Goal: Task Accomplishment & Management: Manage account settings

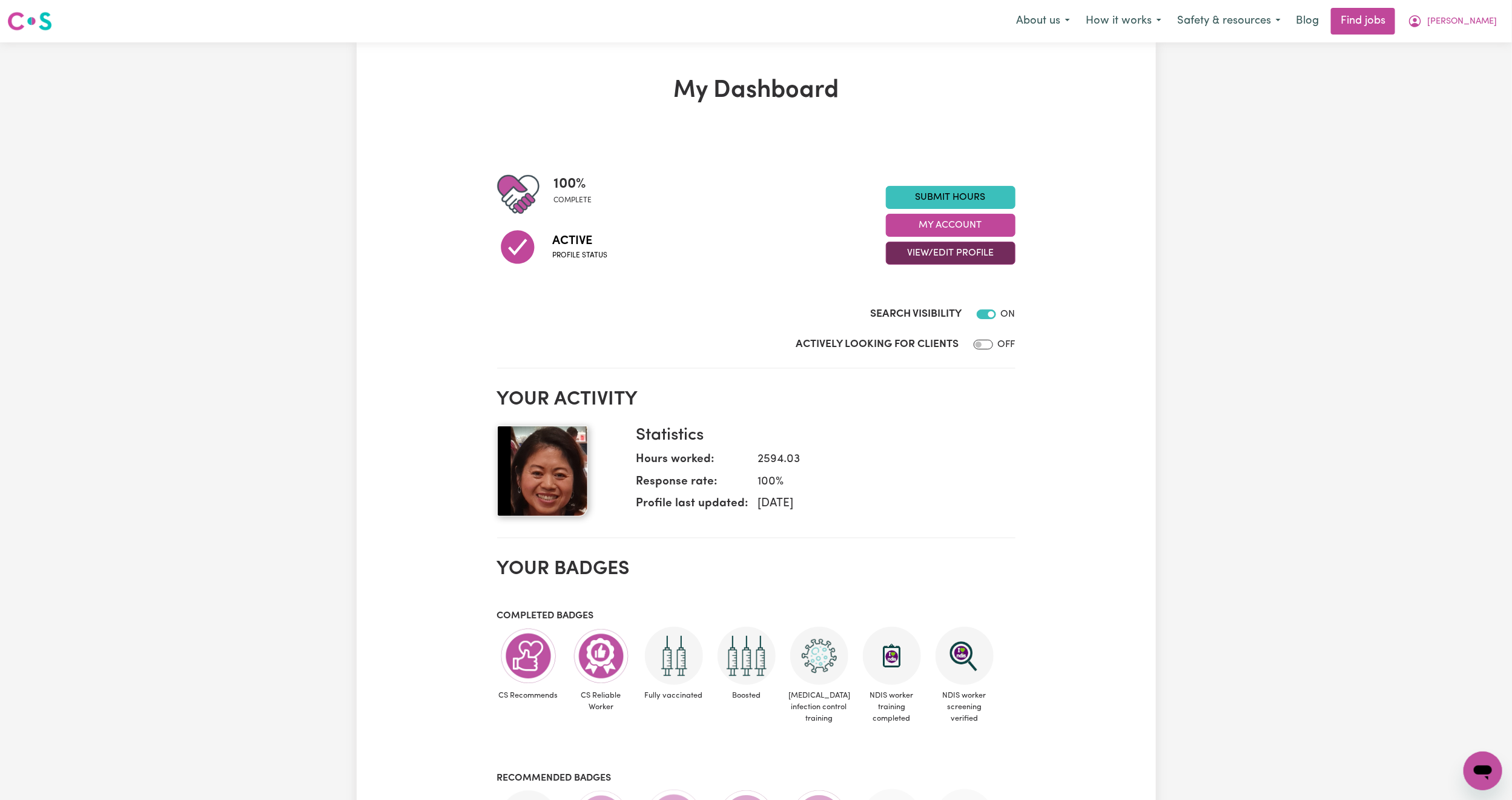
click at [931, 261] on button "View/Edit Profile" at bounding box center [951, 253] width 129 height 23
click at [932, 308] on link "Edit Profile" at bounding box center [942, 308] width 113 height 24
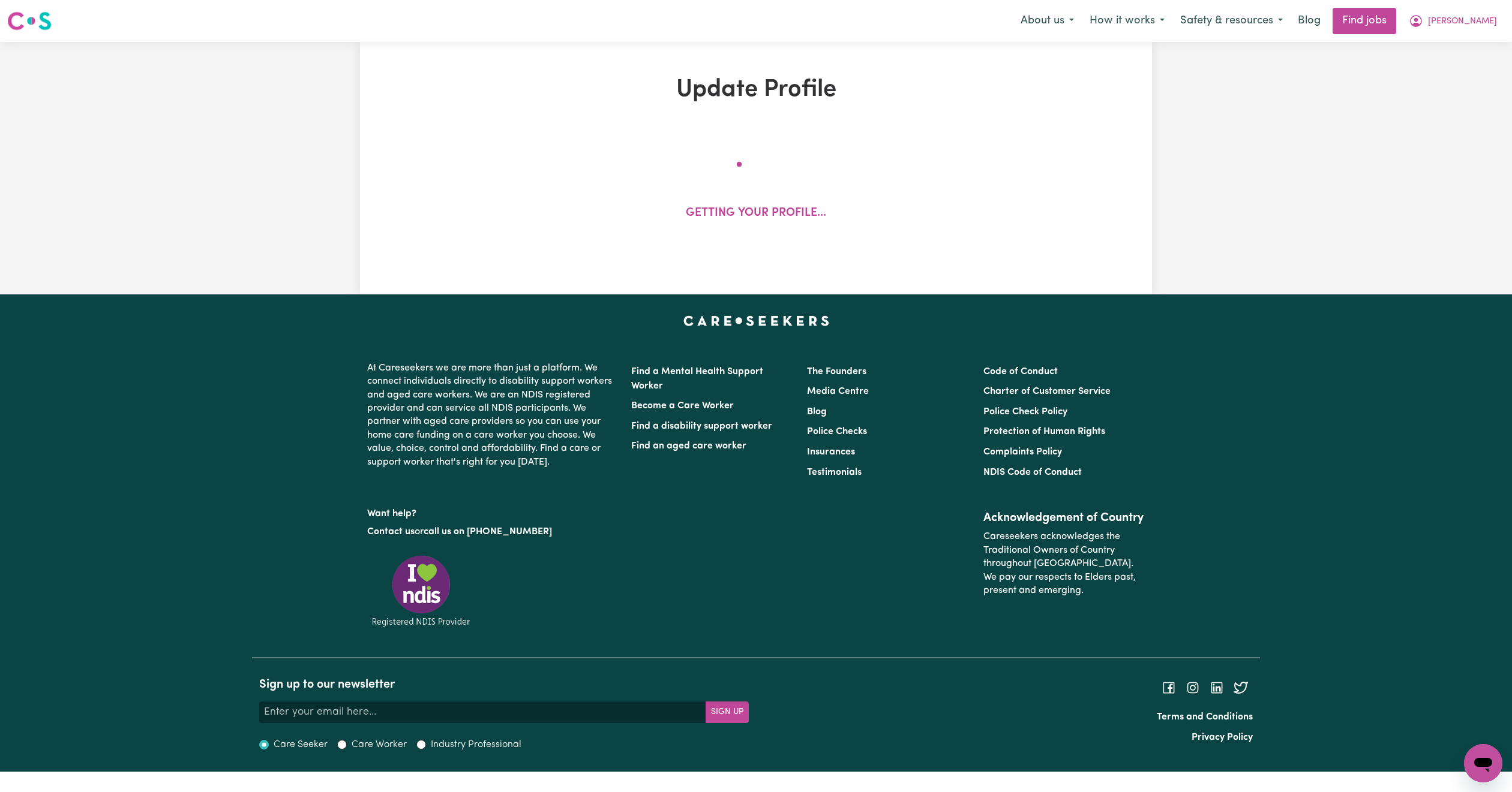
select select "[DEMOGRAPHIC_DATA]"
select select "[DEMOGRAPHIC_DATA] Citizen"
select select "Studying a healthcare related degree or qualification"
select select "60"
select select "80"
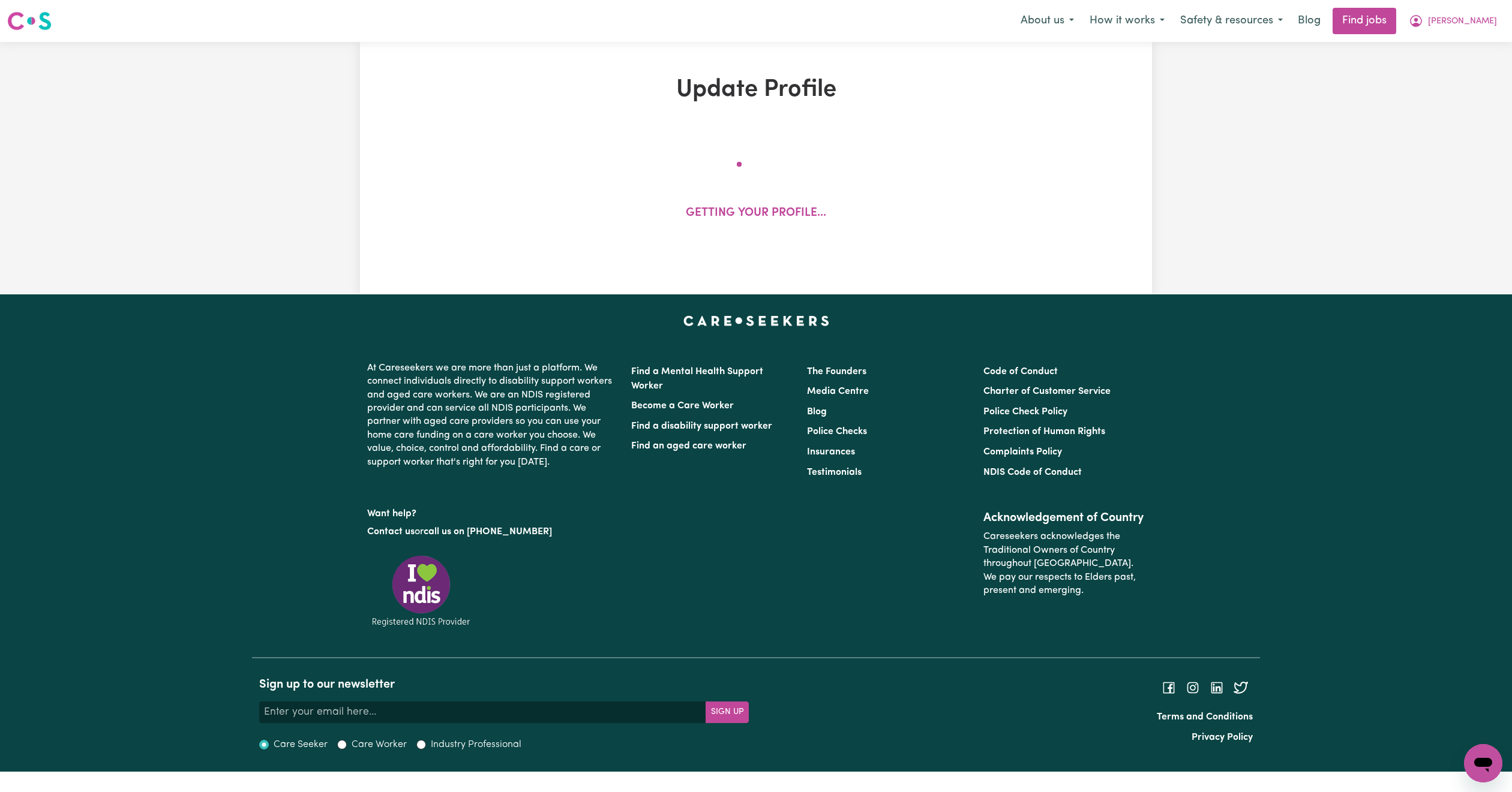
select select "85"
select select "110"
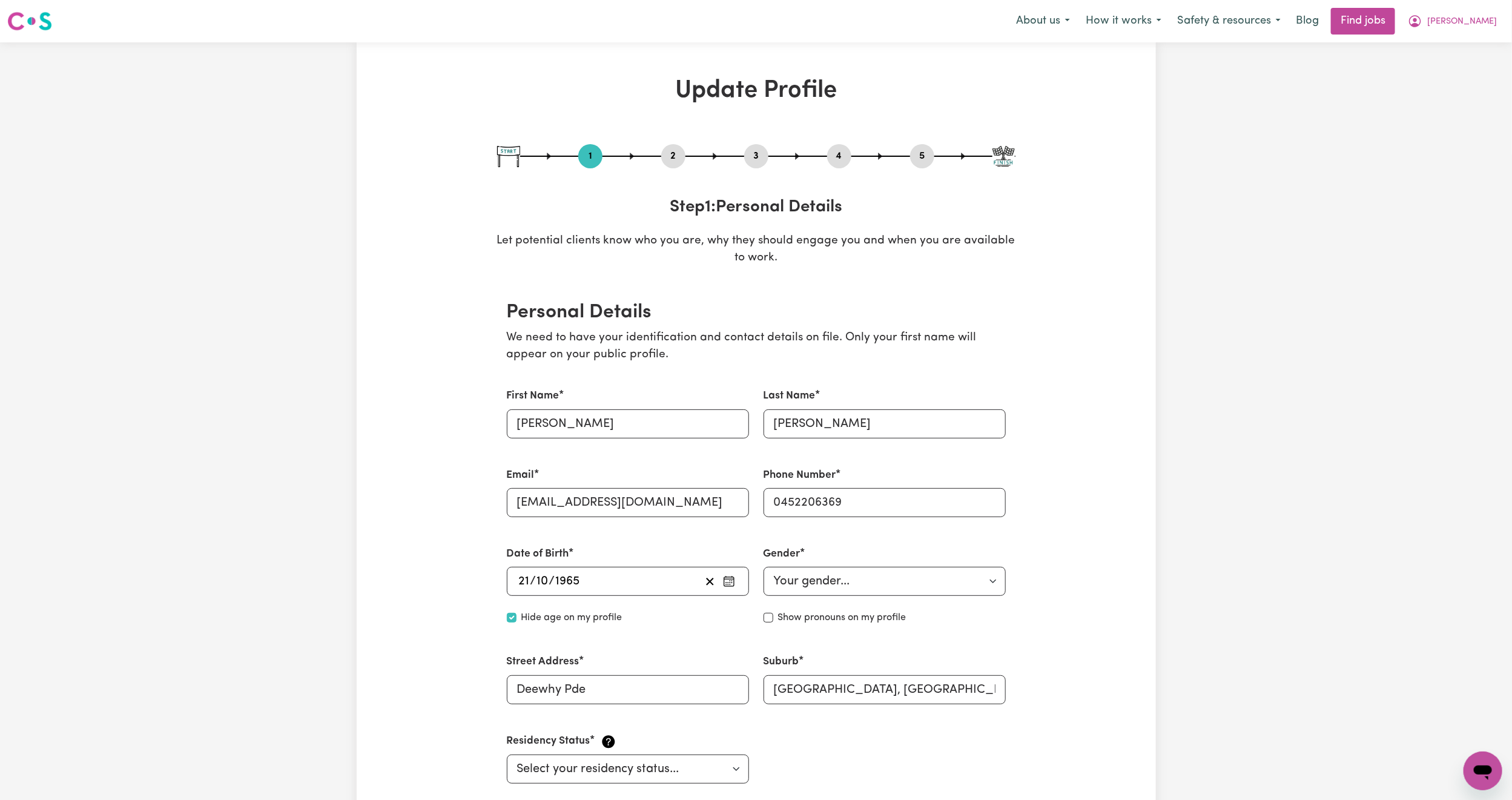
click at [670, 151] on button "2" at bounding box center [673, 156] width 24 height 16
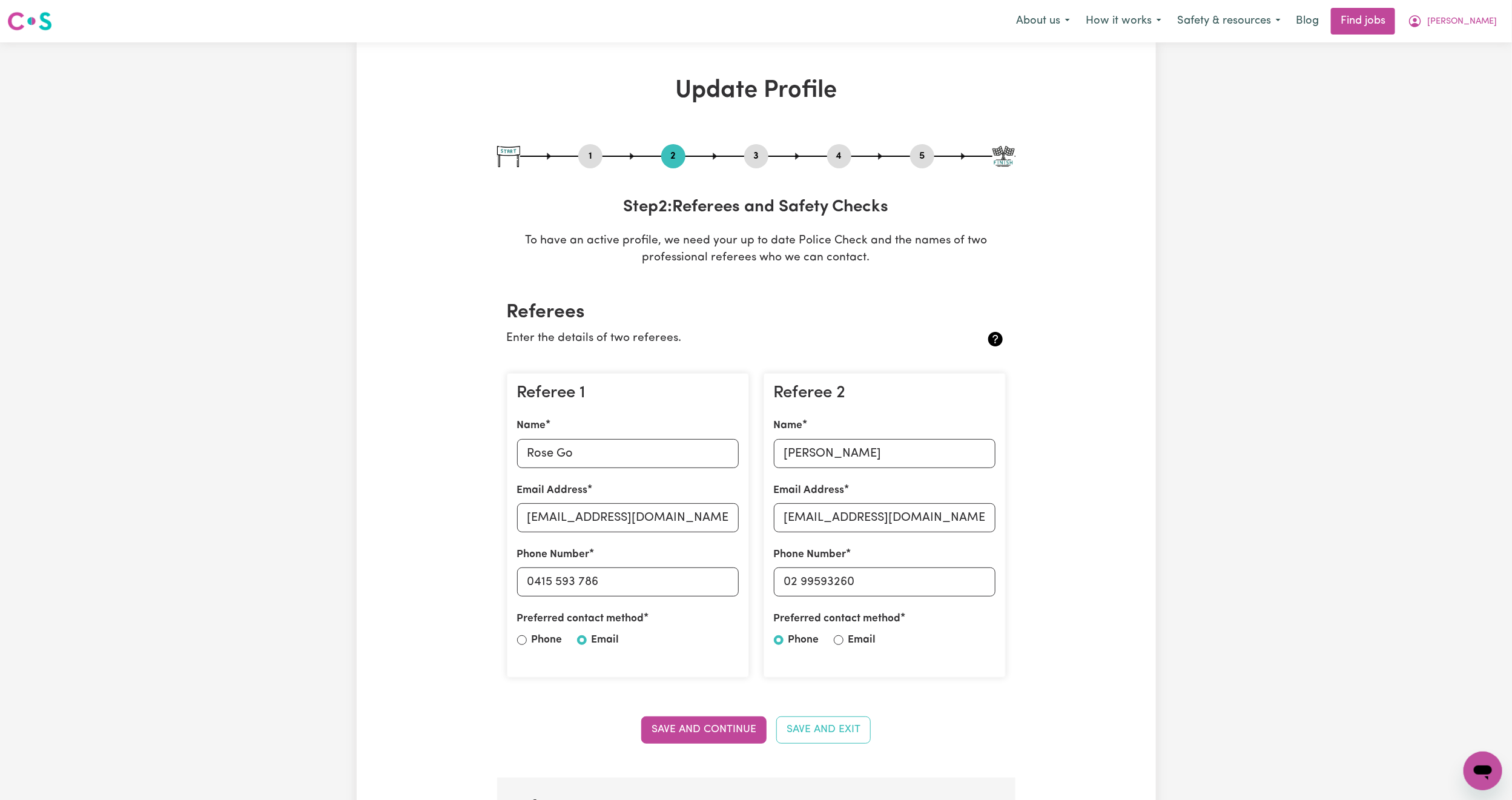
click at [759, 147] on div "3" at bounding box center [756, 156] width 24 height 24
click at [751, 151] on button "3" at bounding box center [756, 156] width 24 height 16
select select "2014"
select select "2017"
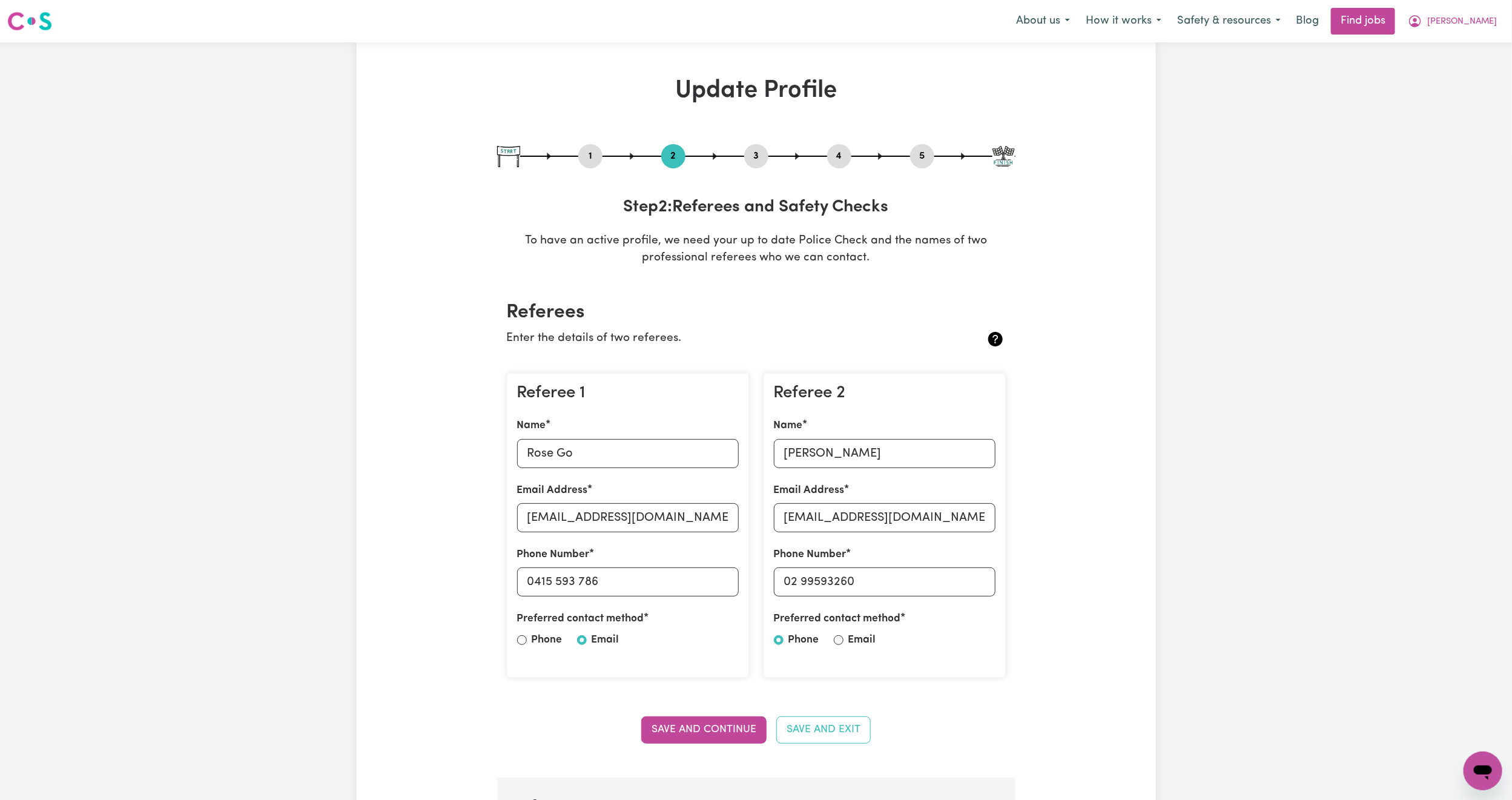
select select "2019"
select select "2005"
select select "Certificate III (Individual Support)"
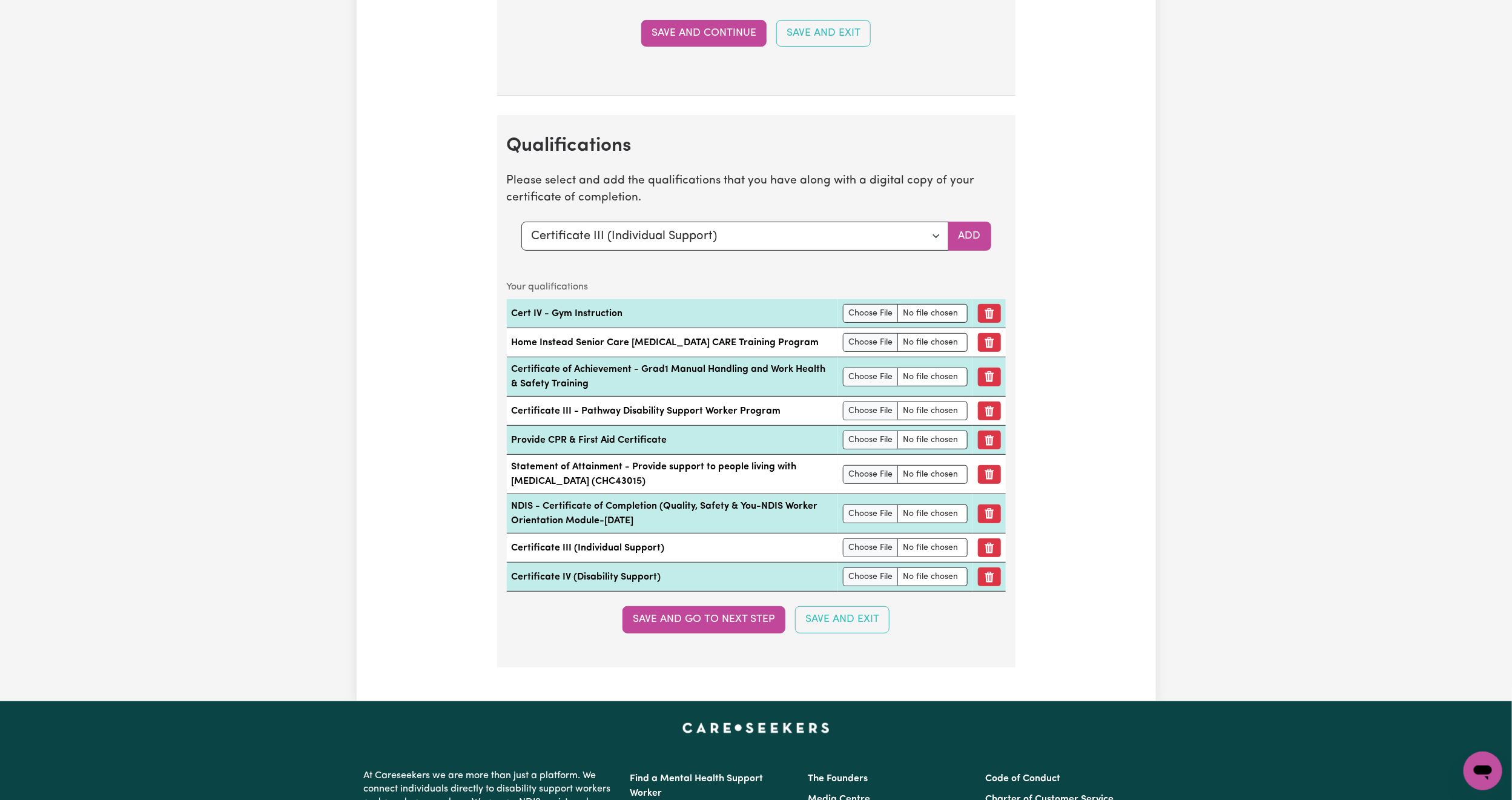
scroll to position [3181, 0]
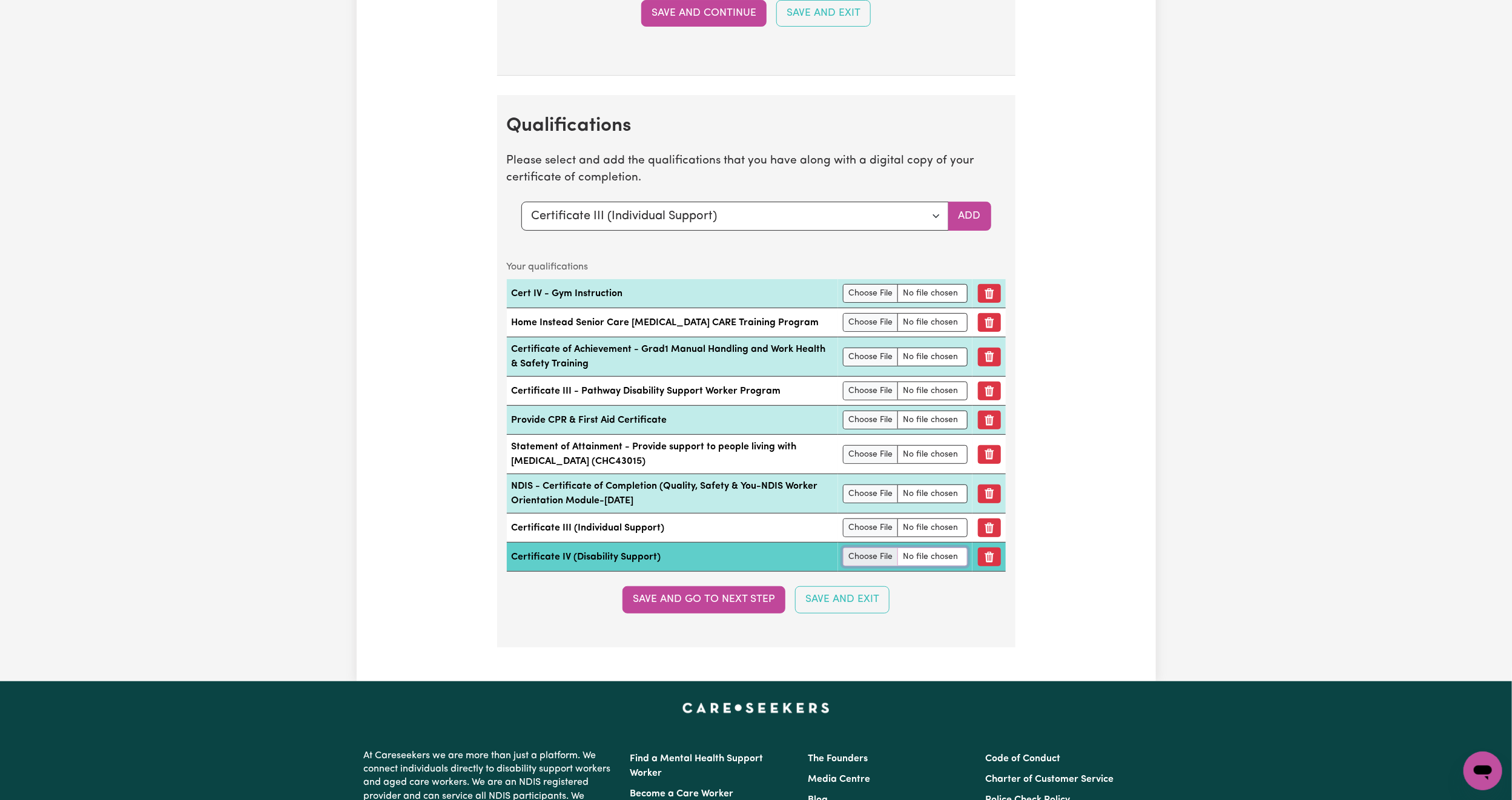
click at [865, 566] on input "file" at bounding box center [906, 557] width 125 height 18
type input "C:\fakepath\19888_1720823803892_CertIVDisabilityMaria Kerrigan_240713_083457.pdf"
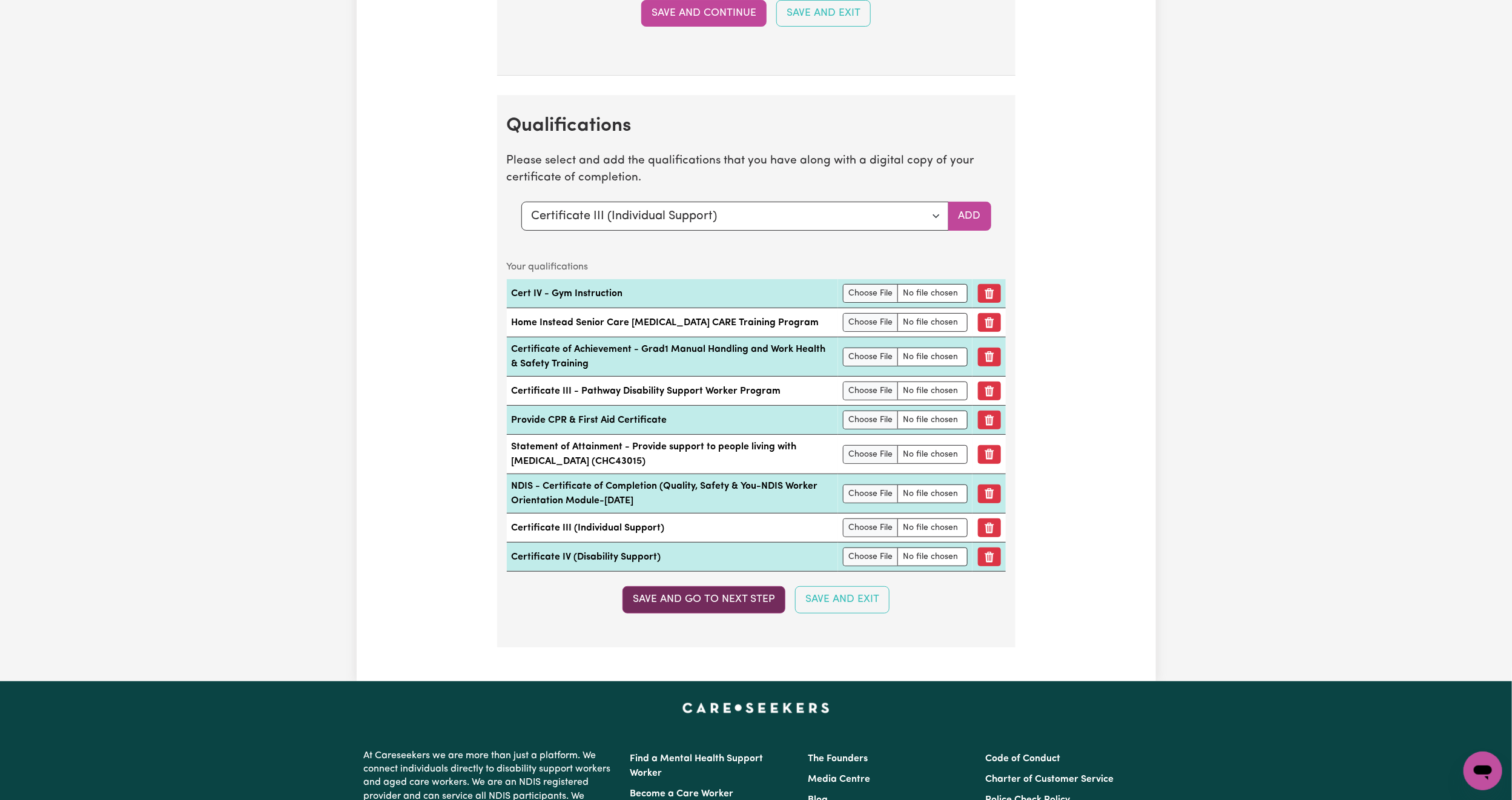
click at [734, 613] on button "Save and go to next step" at bounding box center [704, 600] width 163 height 27
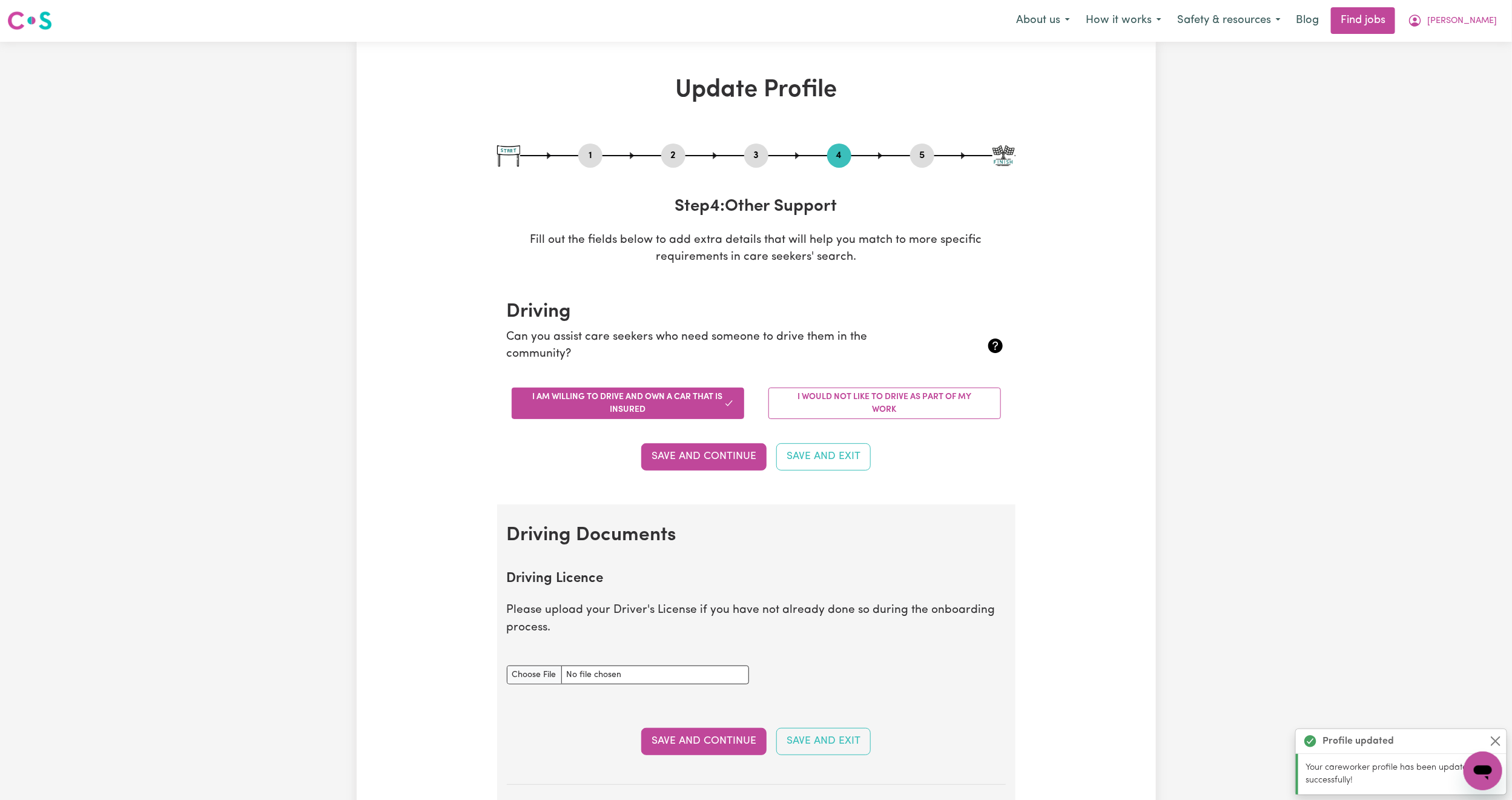
scroll to position [0, 0]
click at [820, 466] on button "Save and Exit" at bounding box center [823, 457] width 94 height 27
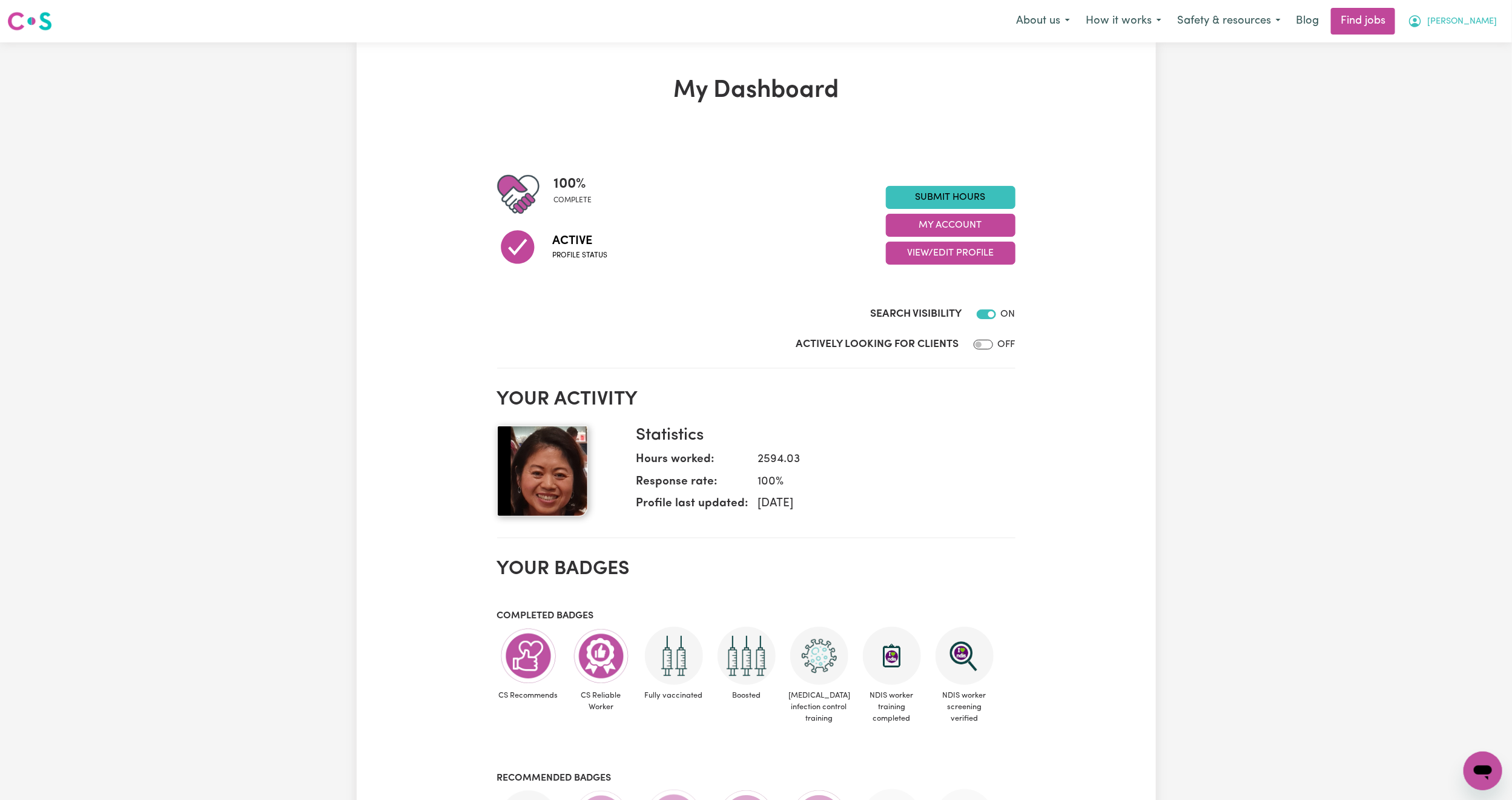
click at [1485, 25] on span "[PERSON_NAME]" at bounding box center [1462, 22] width 70 height 13
click at [1461, 89] on link "Logout" at bounding box center [1457, 92] width 96 height 23
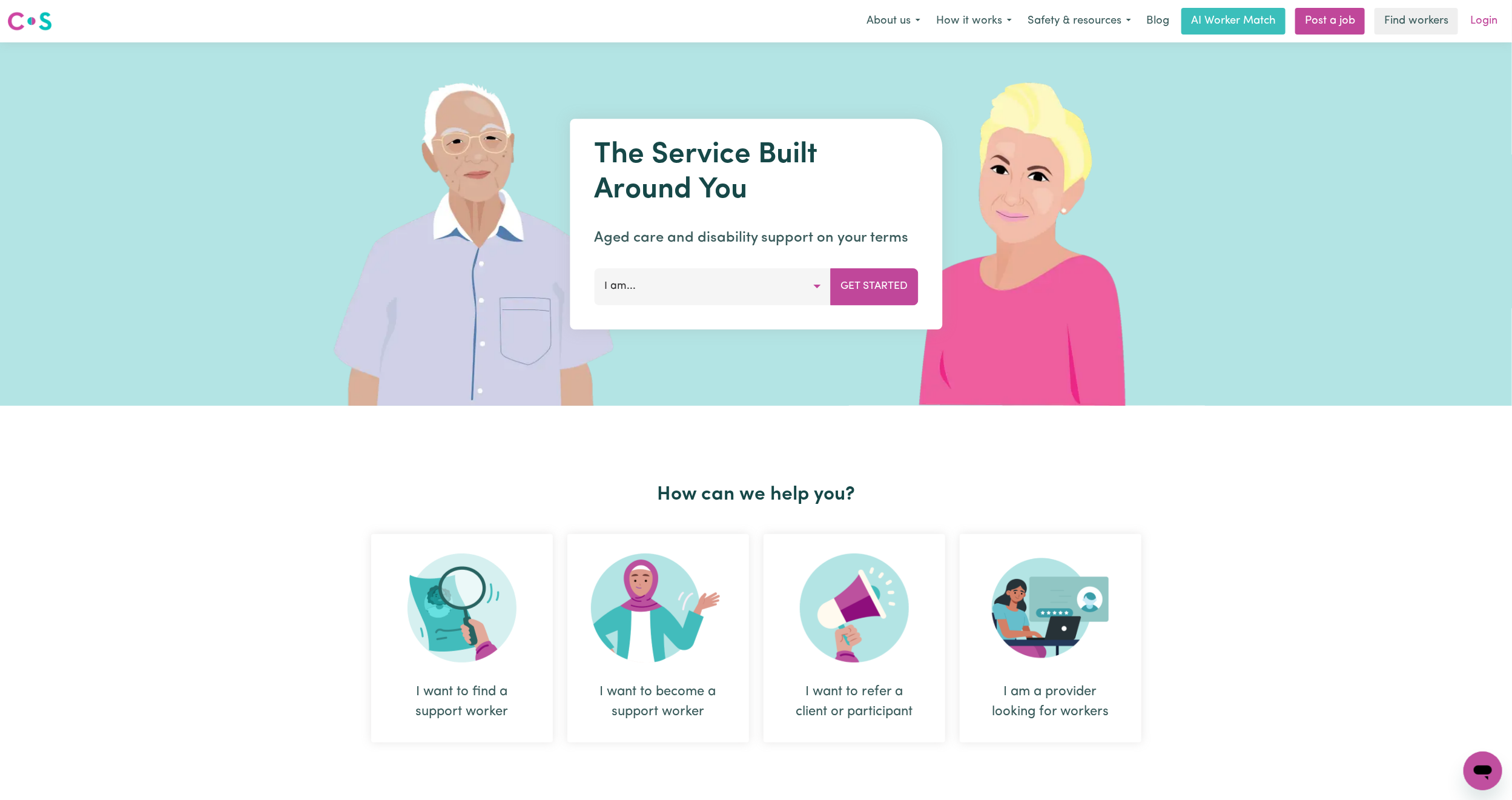
click at [1484, 20] on link "Login" at bounding box center [1484, 21] width 42 height 27
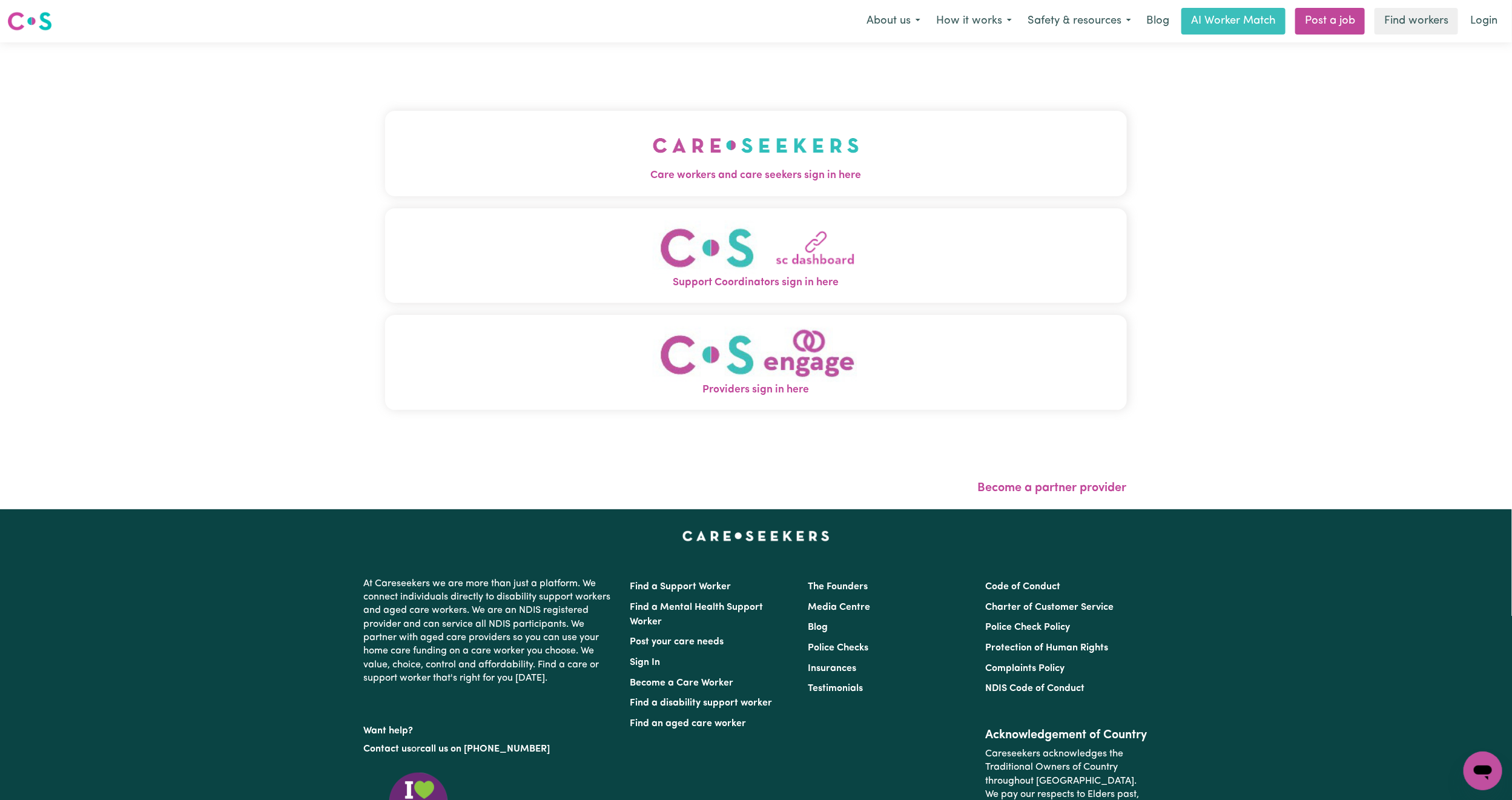
click at [832, 147] on img "Care workers and care seekers sign in here" at bounding box center [756, 145] width 207 height 45
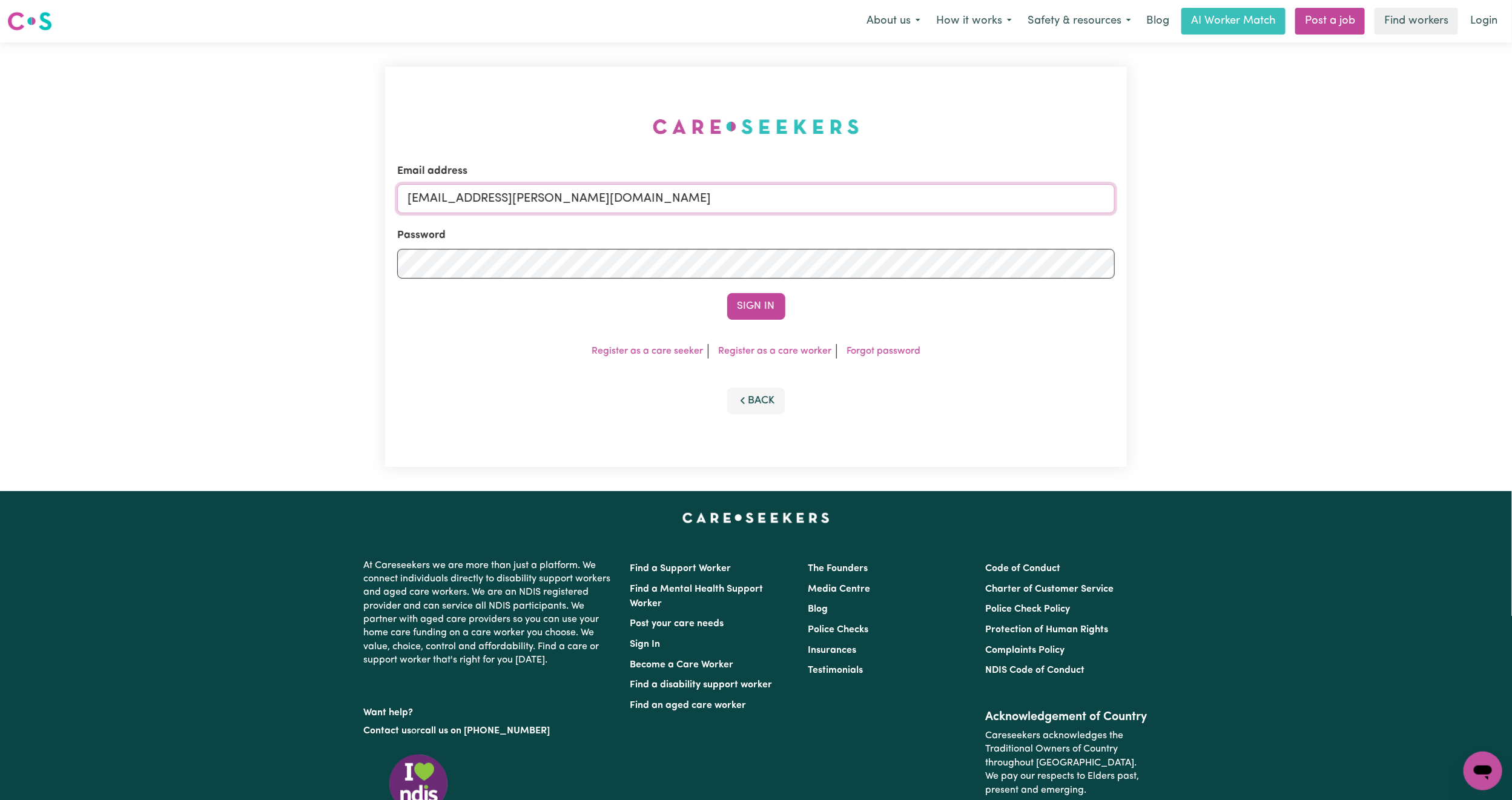
drag, startPoint x: 470, startPoint y: 197, endPoint x: 796, endPoint y: 209, distance: 326.2
click at [796, 209] on input "[EMAIL_ADDRESS][PERSON_NAME][DOMAIN_NAME]" at bounding box center [756, 198] width 717 height 29
paste input "[EMAIL_ADDRESS][DOMAIN_NAME]"
type input "superuser~[EMAIL_ADDRESS][DOMAIN_NAME]"
click at [734, 301] on button "Sign In" at bounding box center [756, 307] width 58 height 27
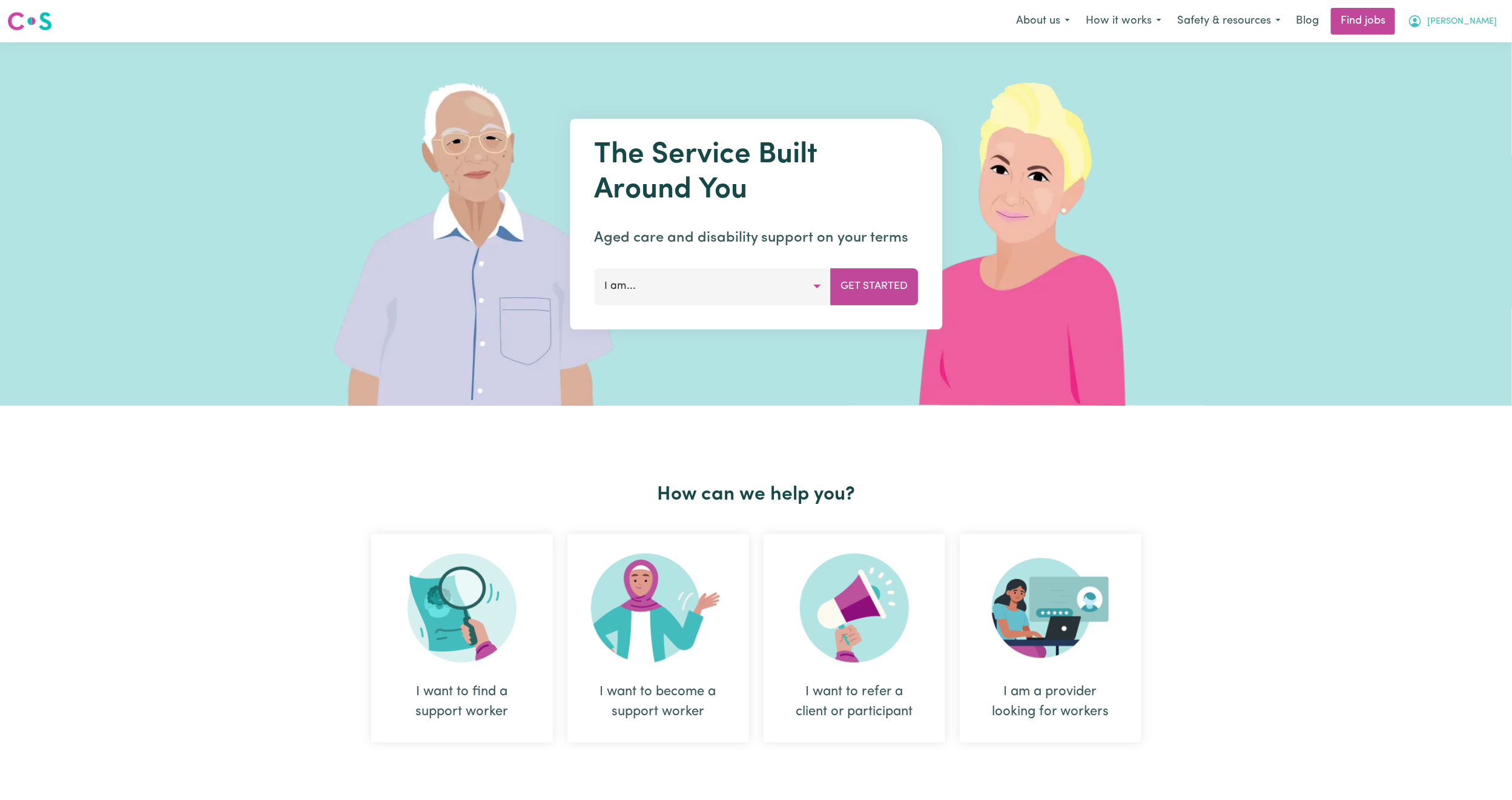
drag, startPoint x: 0, startPoint y: 0, endPoint x: 1477, endPoint y: 13, distance: 1477.1
click at [1476, 13] on button "[PERSON_NAME]" at bounding box center [1452, 21] width 105 height 25
click at [1451, 101] on link "Logout" at bounding box center [1457, 92] width 96 height 23
click at [1481, 6] on nav "Menu About us How it works Safety & resources Blog AI Worker Match Post a job F…" at bounding box center [756, 21] width 1512 height 42
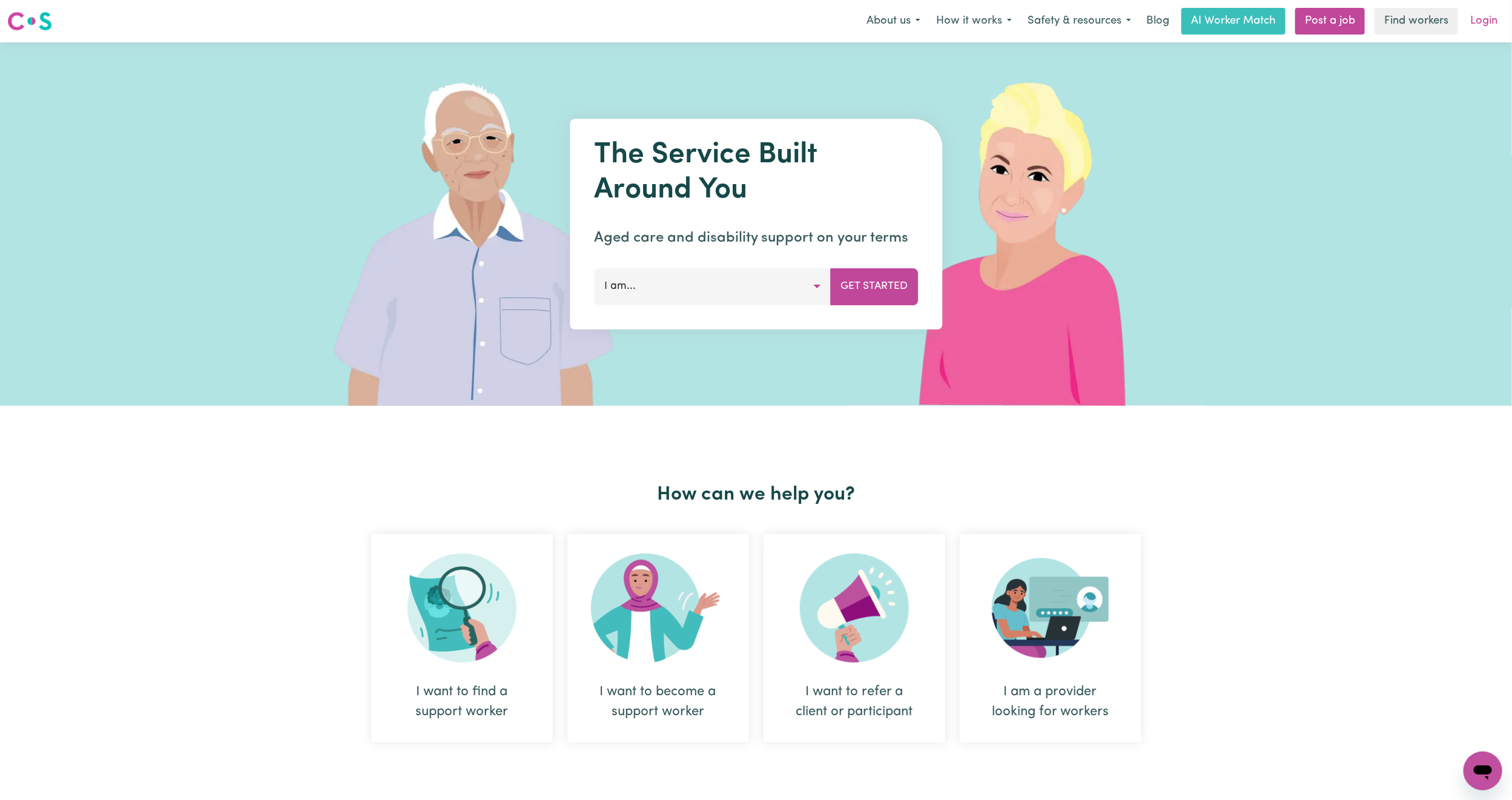
click at [1479, 34] on link "Login" at bounding box center [1484, 21] width 42 height 27
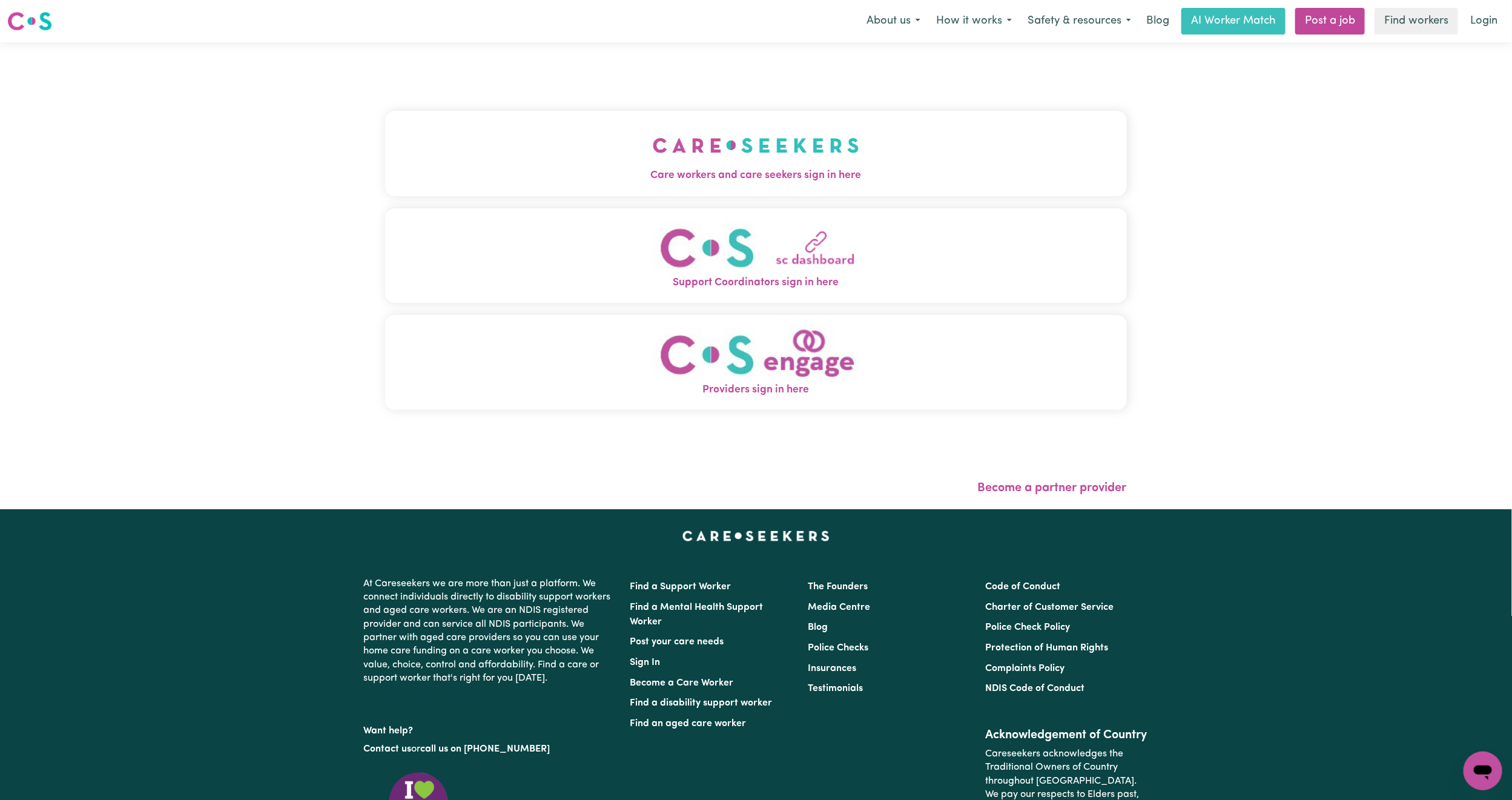
click at [795, 155] on button "Care workers and care seekers sign in here" at bounding box center [756, 153] width 742 height 85
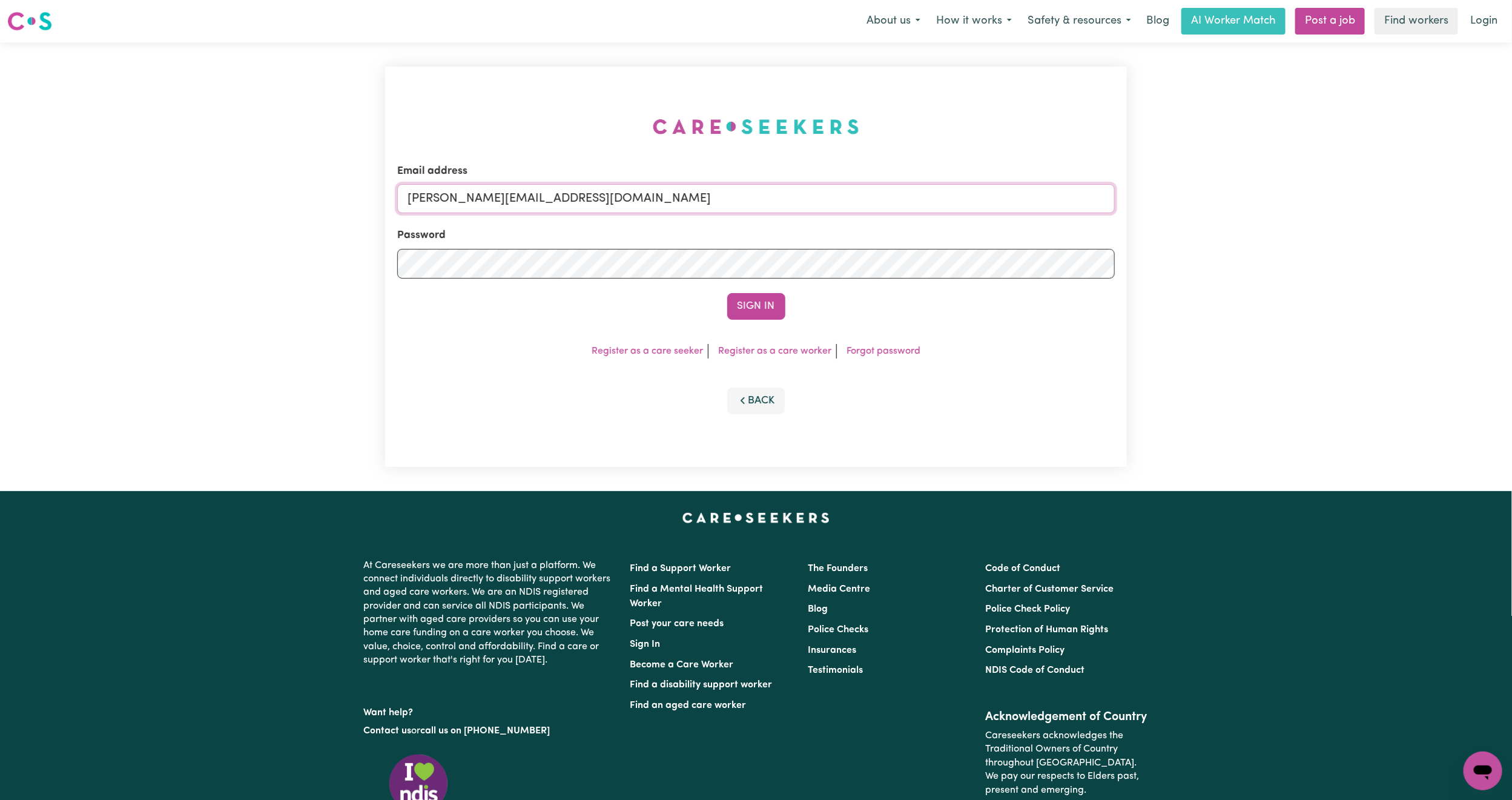
click at [678, 193] on input "mikayla+engage@careseekers.com.au" at bounding box center [756, 198] width 717 height 29
type input "[EMAIL_ADDRESS][PERSON_NAME][DOMAIN_NAME]"
click at [765, 301] on button "Sign In" at bounding box center [756, 307] width 58 height 27
